Goal: Contribute content

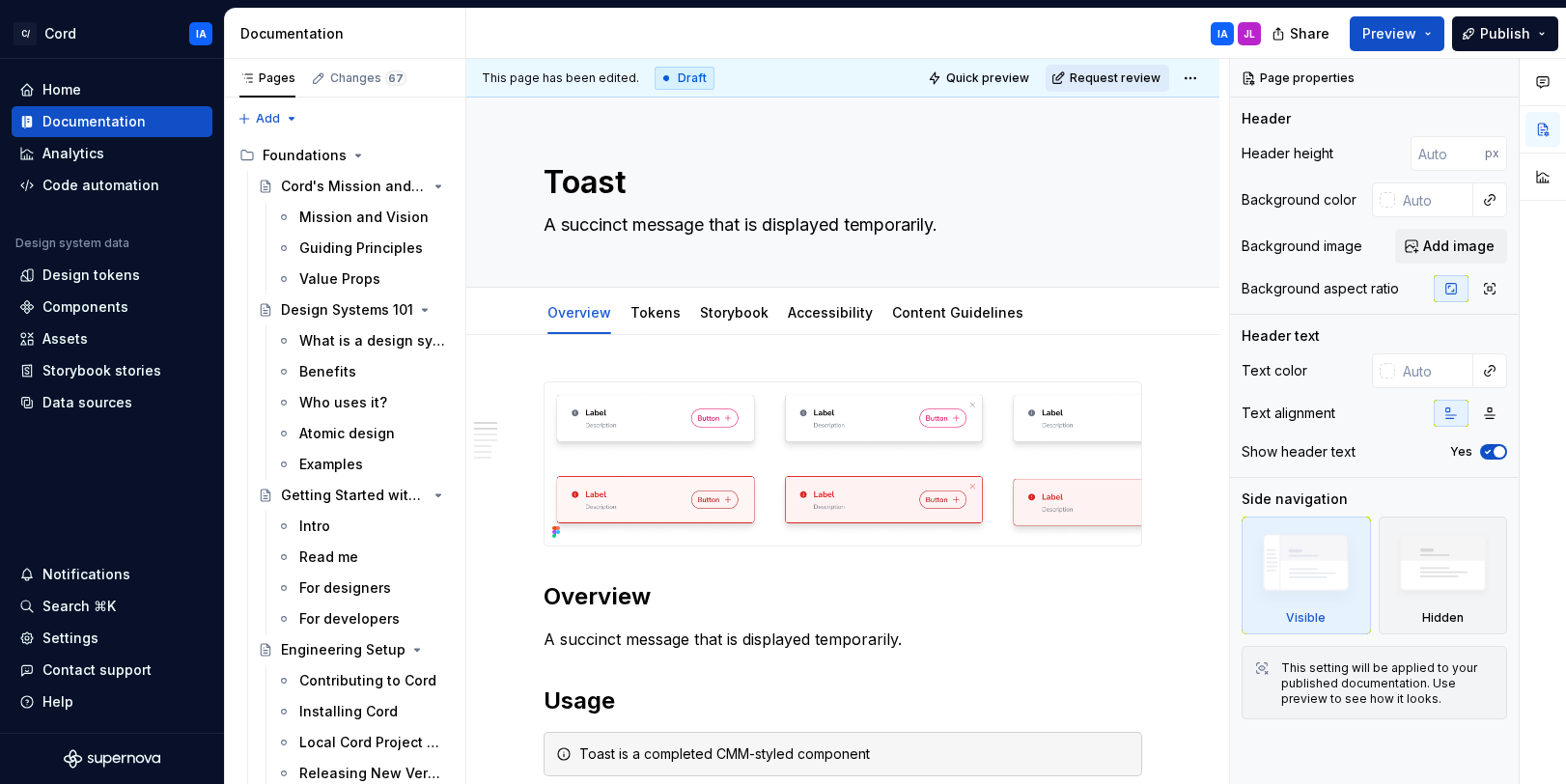
type textarea "*"
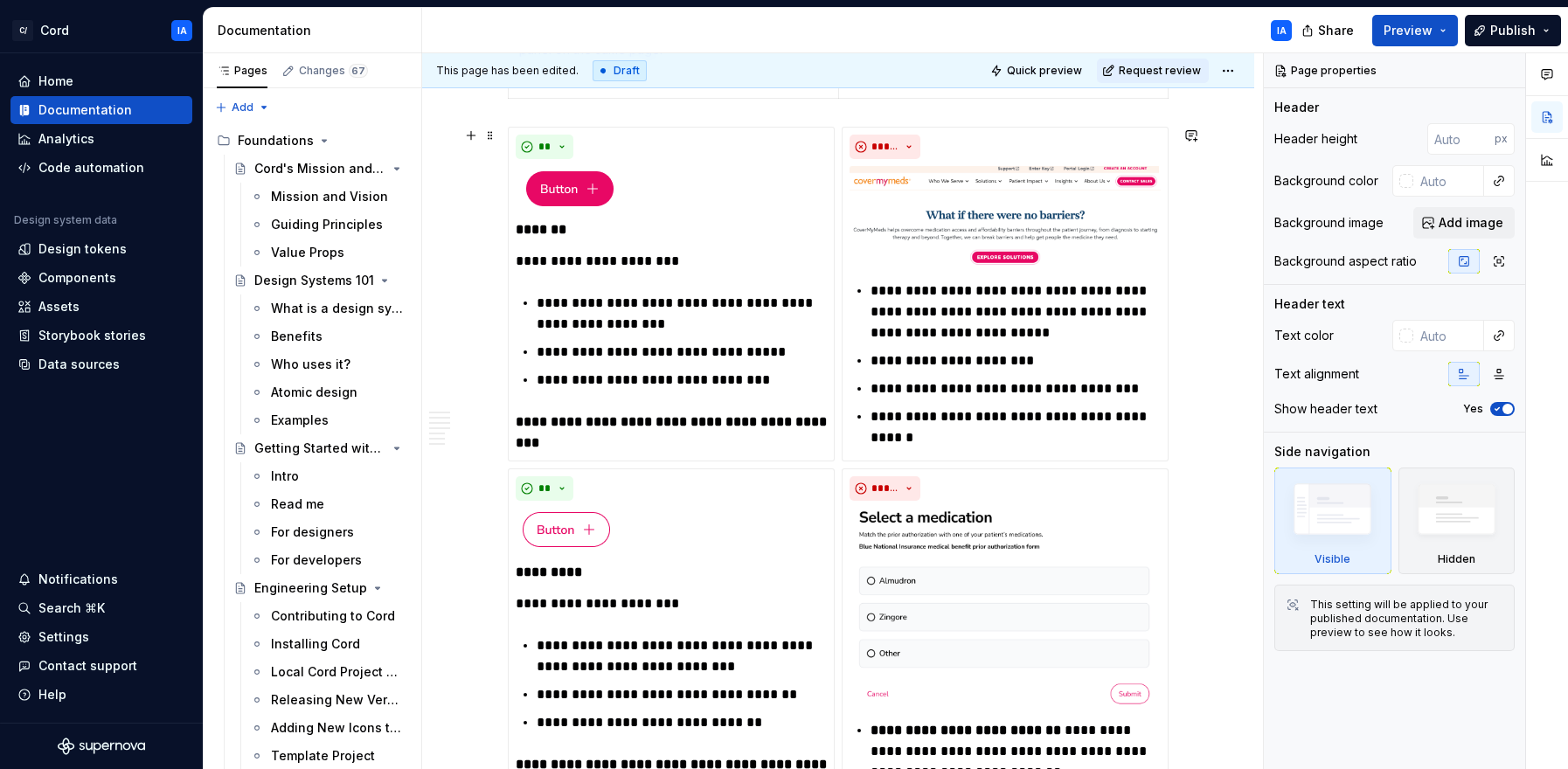
scroll to position [1081, 0]
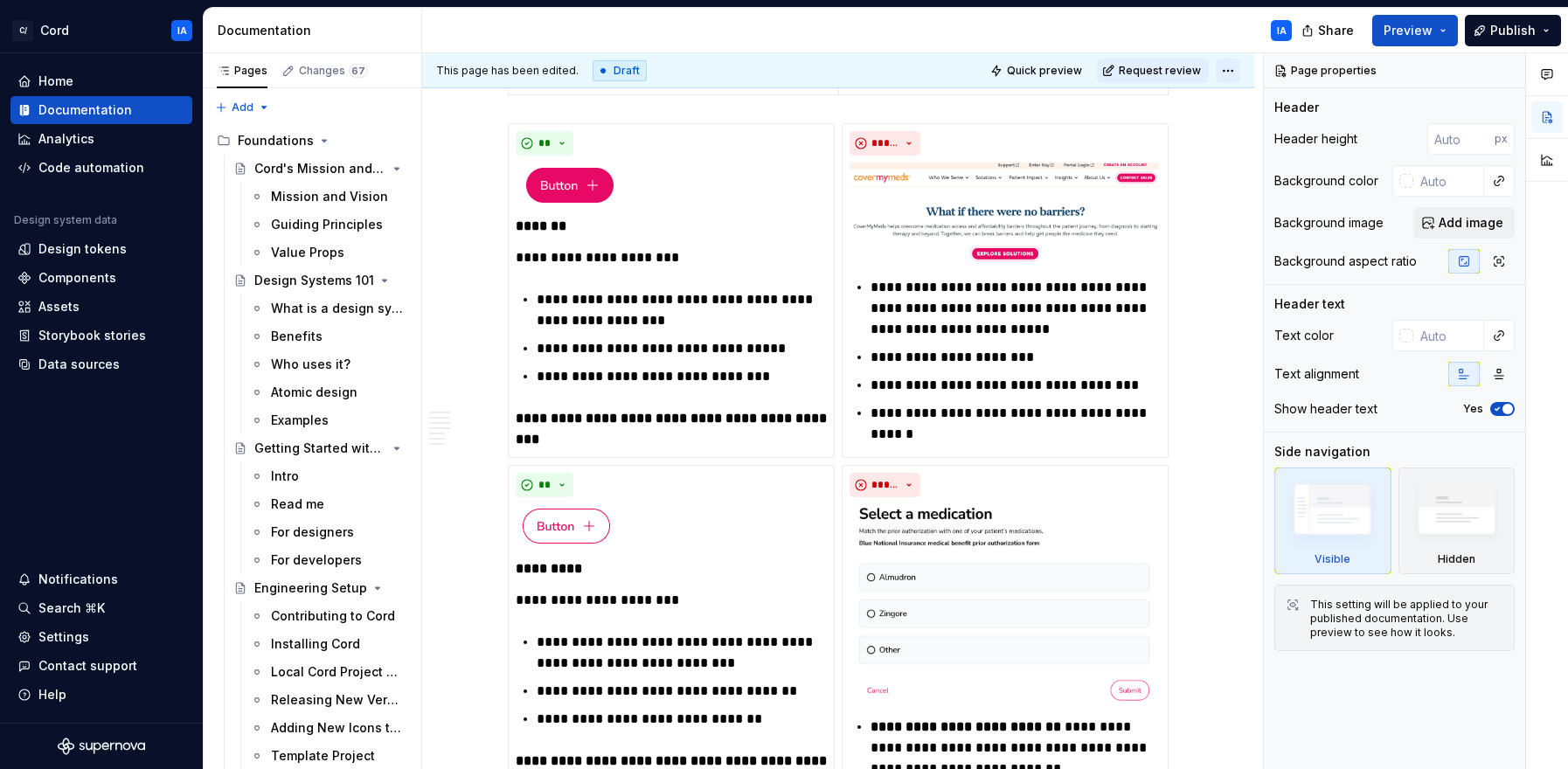
click at [1234, 73] on html "C/ Cord IA Home Documentation Analytics Code automation Design system data Desi…" at bounding box center [784, 384] width 1568 height 769
click at [1264, 129] on div "Open preview" at bounding box center [1304, 133] width 114 height 18
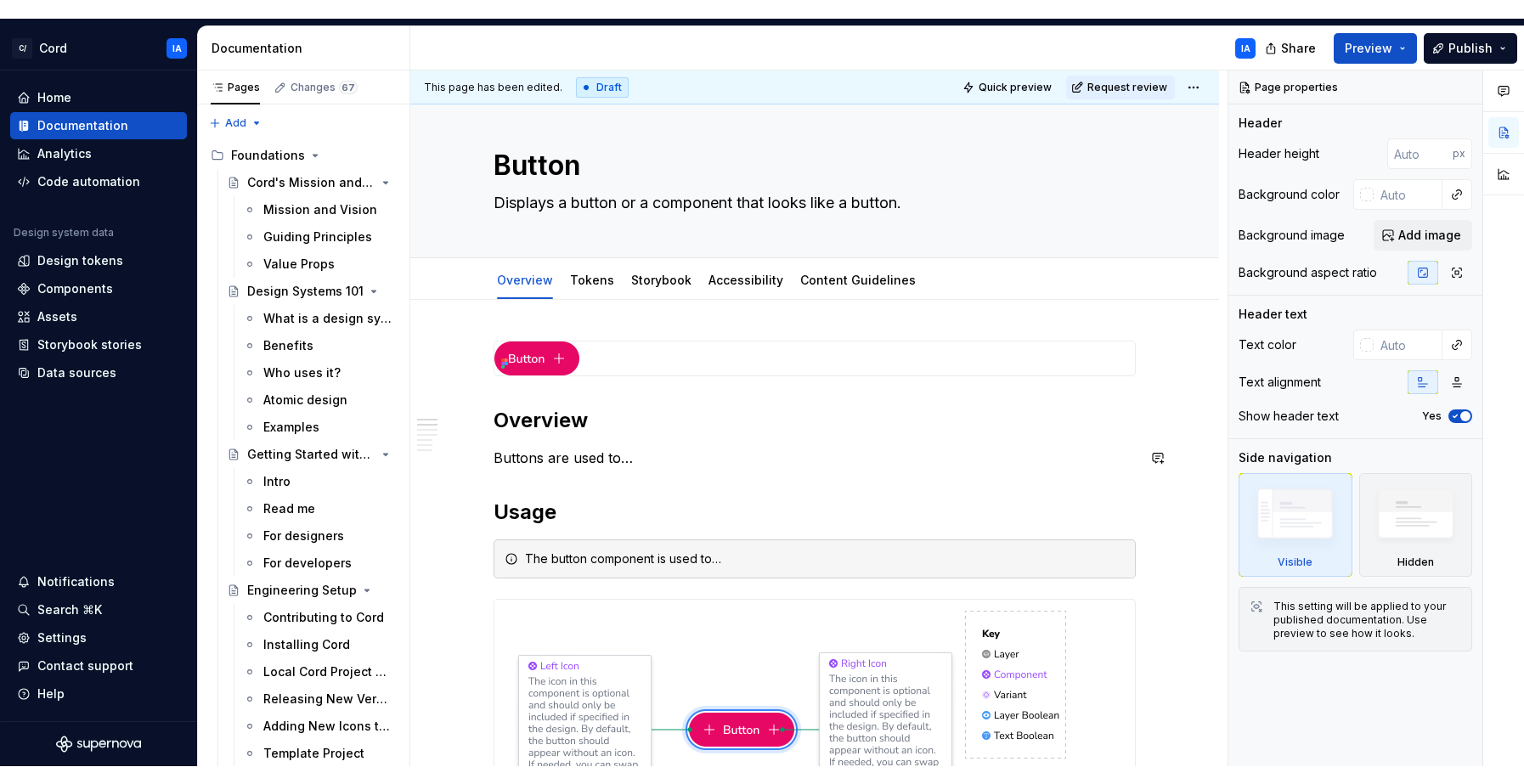
scroll to position [0, 0]
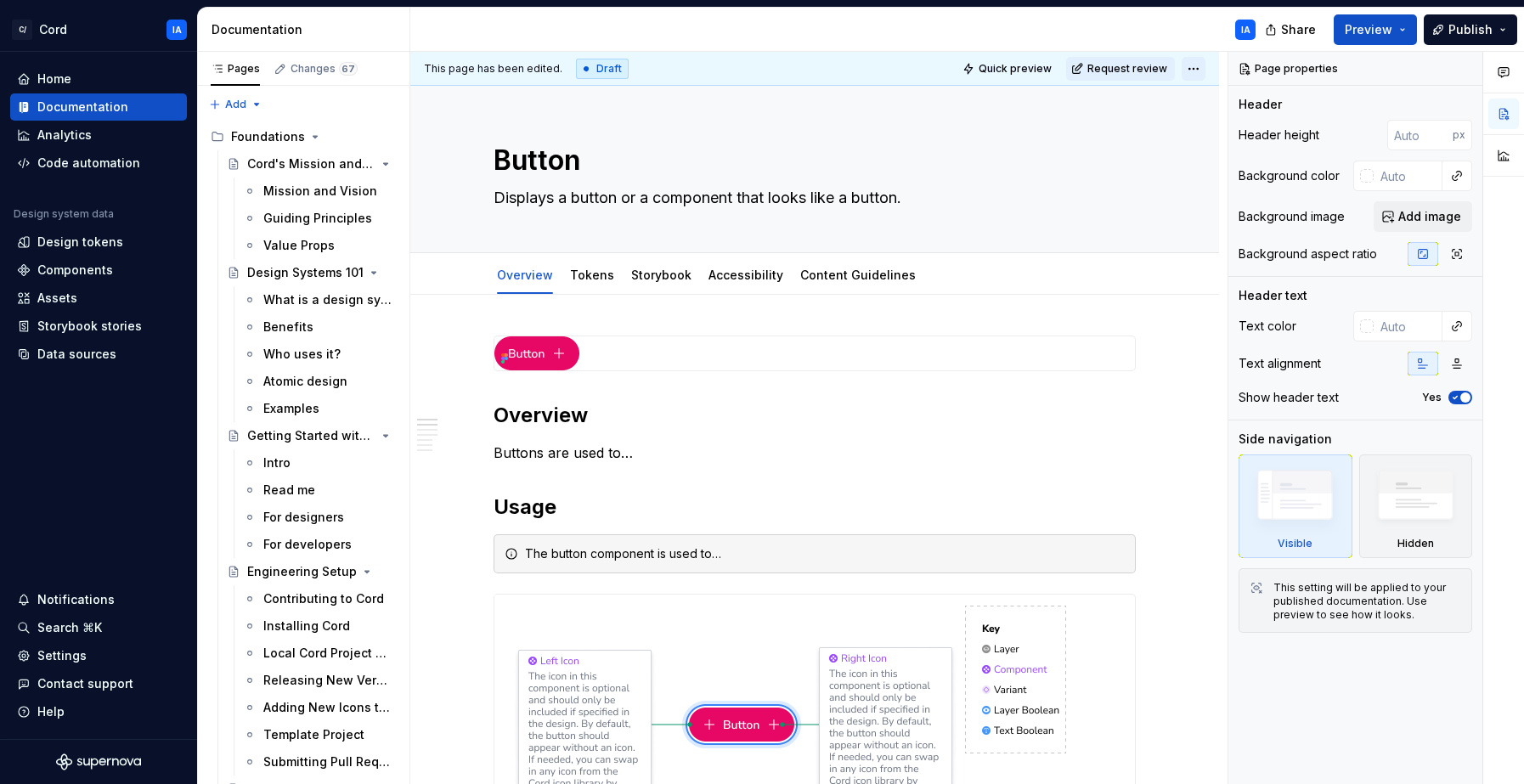
type textarea "*"
